Goal: Check status: Check status

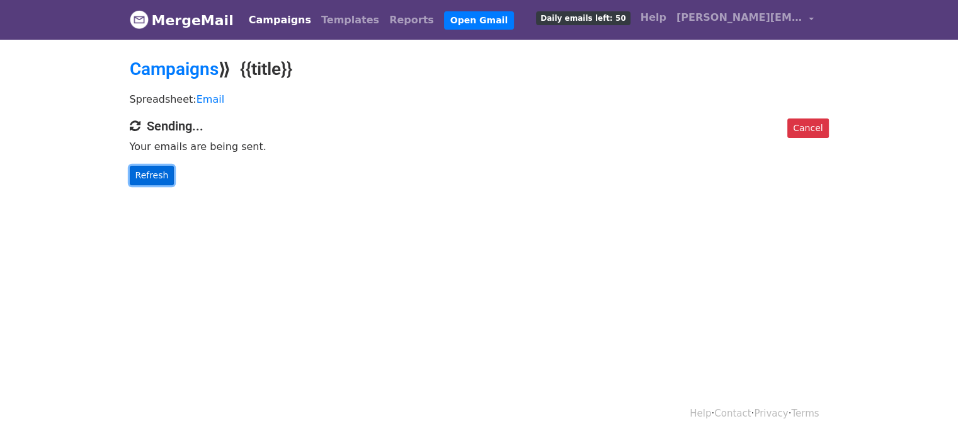
click at [153, 174] on link "Refresh" at bounding box center [152, 176] width 45 height 20
click at [153, 173] on link "Refresh" at bounding box center [152, 176] width 45 height 20
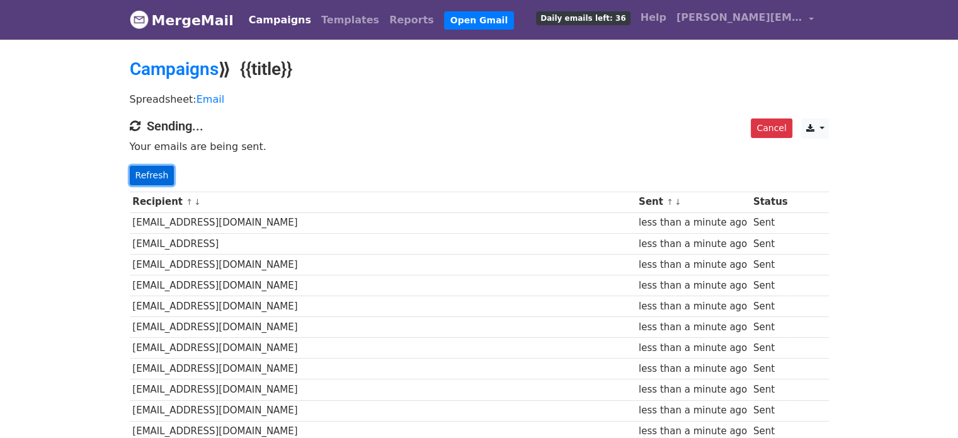
click at [145, 176] on link "Refresh" at bounding box center [152, 176] width 45 height 20
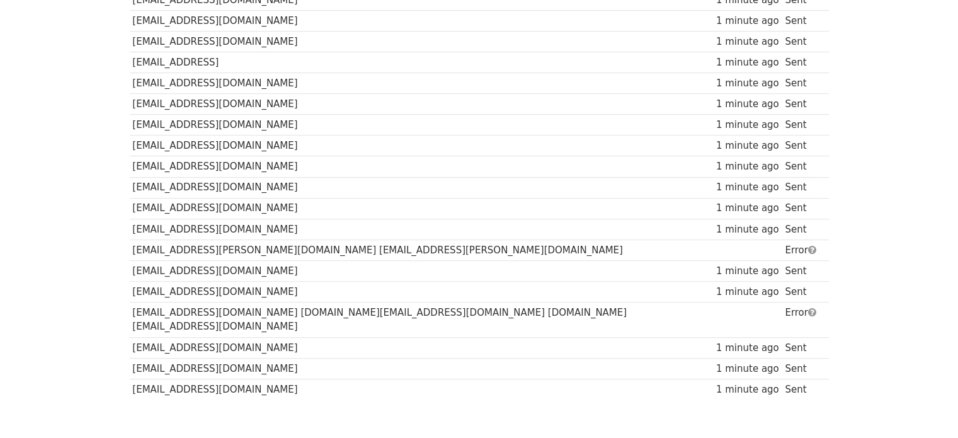
scroll to position [819, 0]
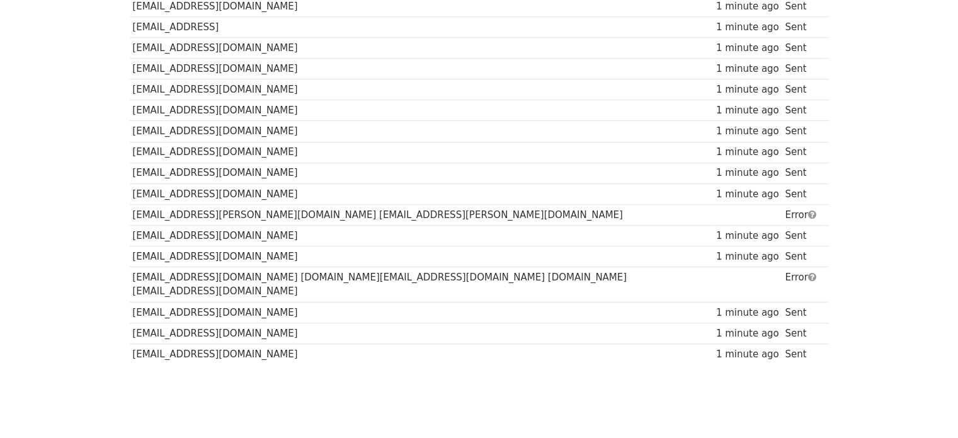
click at [244, 270] on td "partners.bvi@tradestrike.io press.bvi@tradestrike.io marketing.bvi@tradestrike.…" at bounding box center [421, 284] width 583 height 35
click at [248, 270] on td "partners.bvi@tradestrike.io press.bvi@tradestrike.io marketing.bvi@tradestrike.…" at bounding box center [421, 284] width 583 height 35
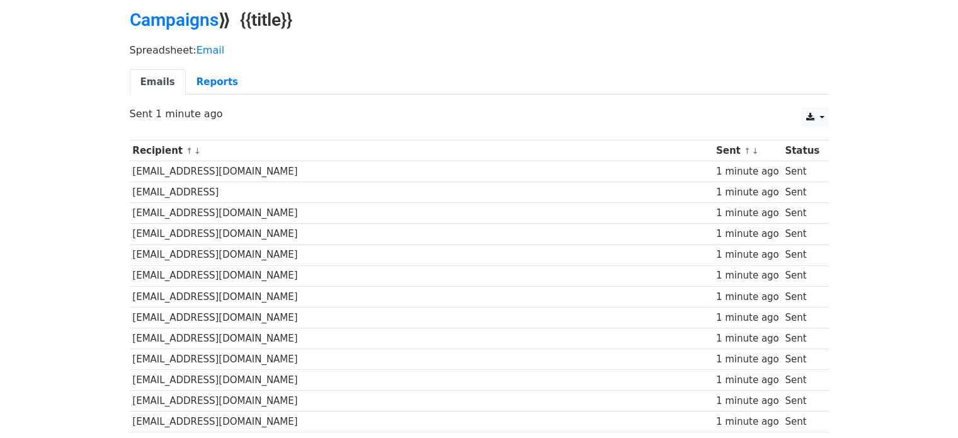
scroll to position [0, 0]
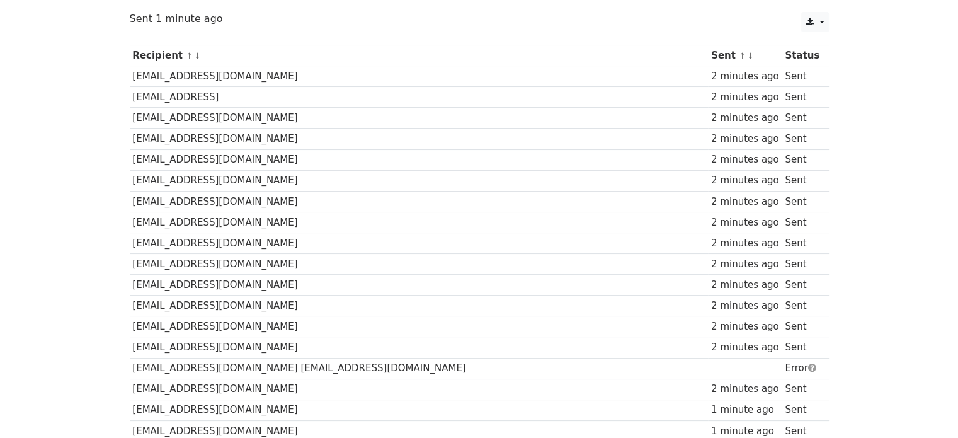
scroll to position [143, 0]
click at [282, 219] on td "marketing@concordium.com" at bounding box center [419, 223] width 579 height 21
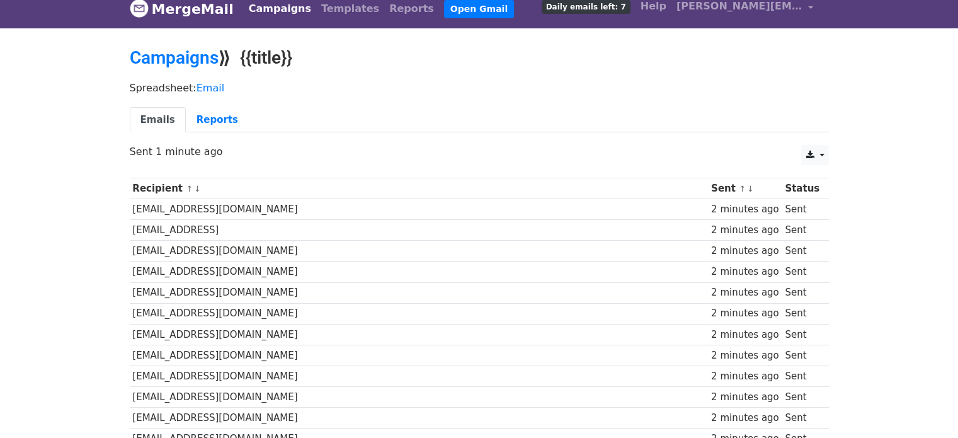
scroll to position [0, 0]
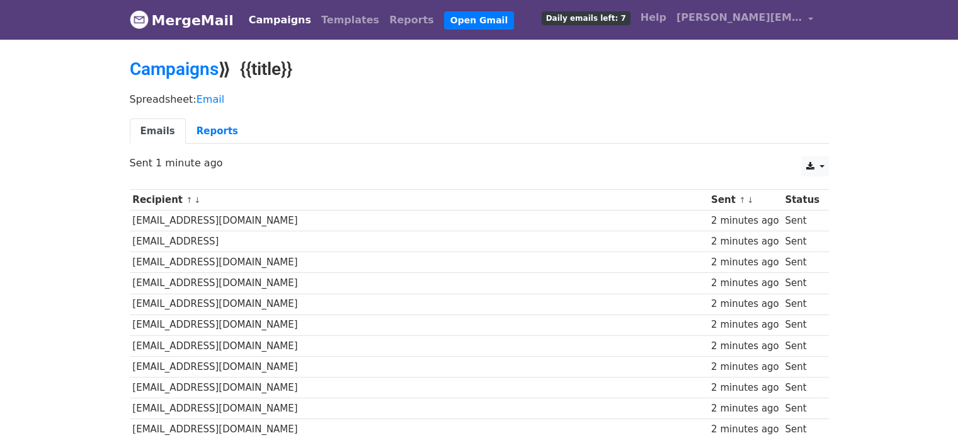
click at [265, 24] on link "Campaigns" at bounding box center [280, 20] width 72 height 25
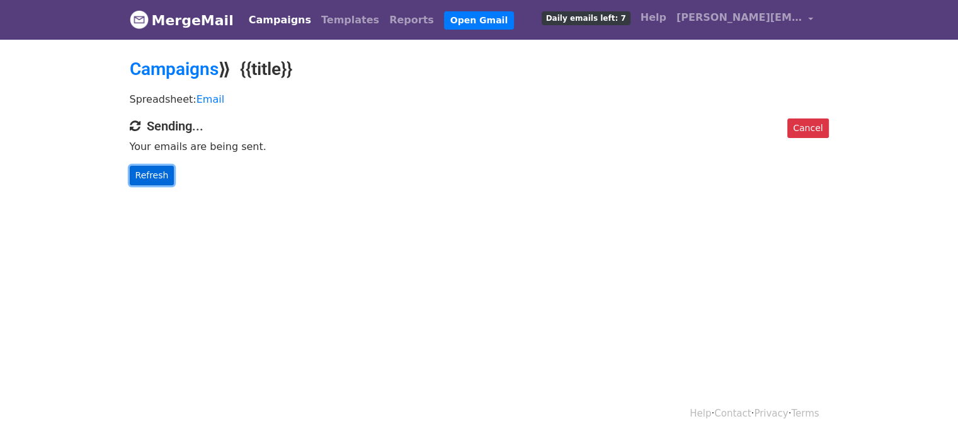
click at [146, 173] on link "Refresh" at bounding box center [152, 176] width 45 height 20
click at [147, 171] on link "Refresh" at bounding box center [152, 176] width 45 height 20
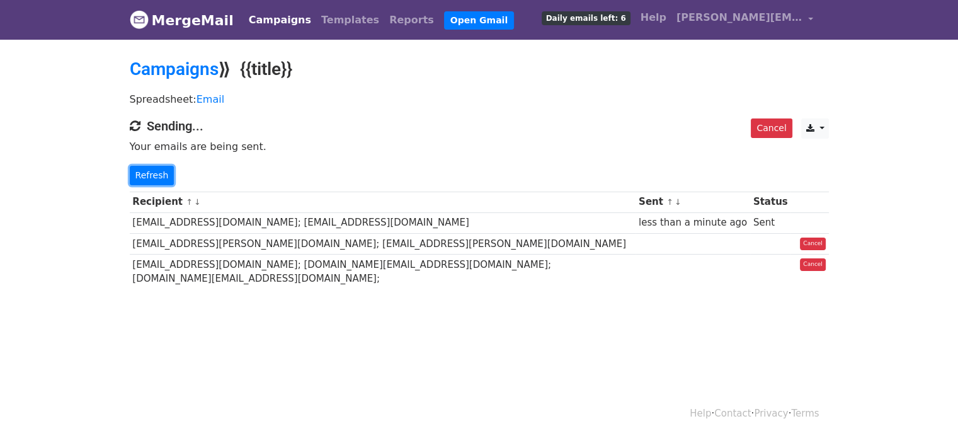
click at [147, 171] on link "Refresh" at bounding box center [152, 176] width 45 height 20
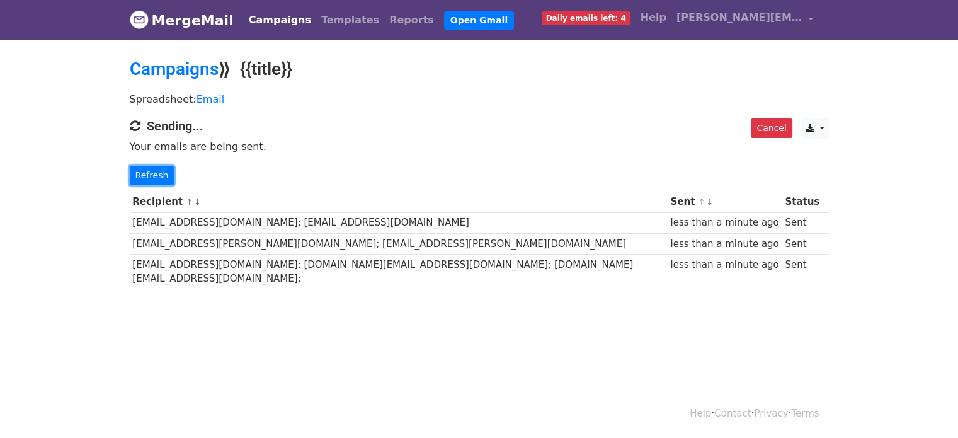
click at [147, 171] on link "Refresh" at bounding box center [152, 176] width 45 height 20
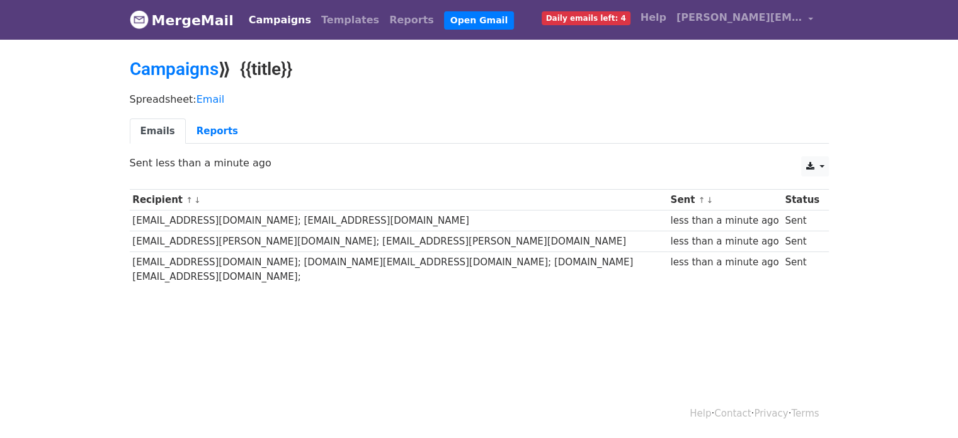
click at [191, 24] on link "MergeMail" at bounding box center [182, 20] width 104 height 26
